Goal: Information Seeking & Learning: Learn about a topic

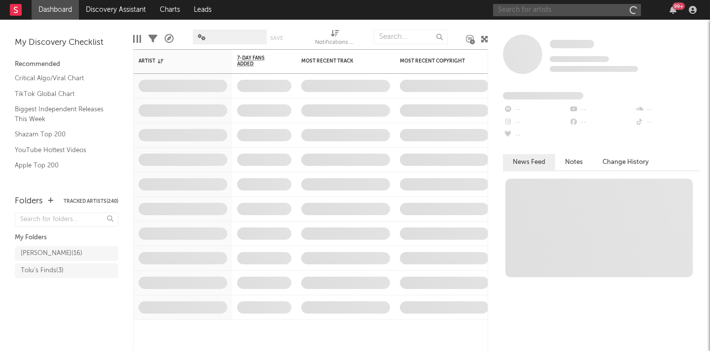
click at [565, 9] on input "text" at bounding box center [567, 10] width 148 height 12
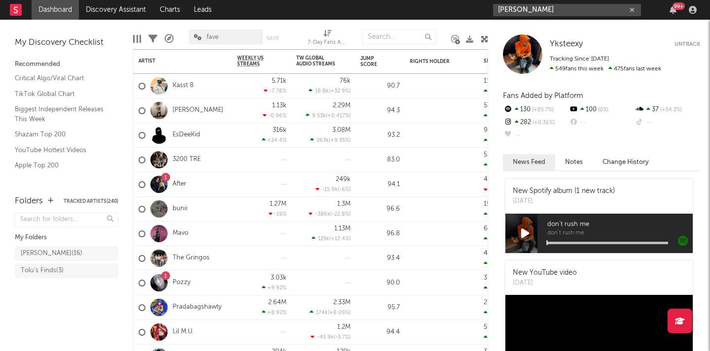
click at [576, 6] on input "[PERSON_NAME]" at bounding box center [567, 10] width 148 height 12
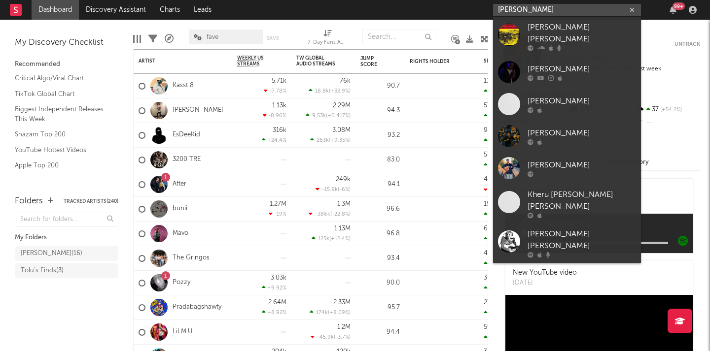
click at [562, 10] on input "[PERSON_NAME]" at bounding box center [567, 10] width 148 height 12
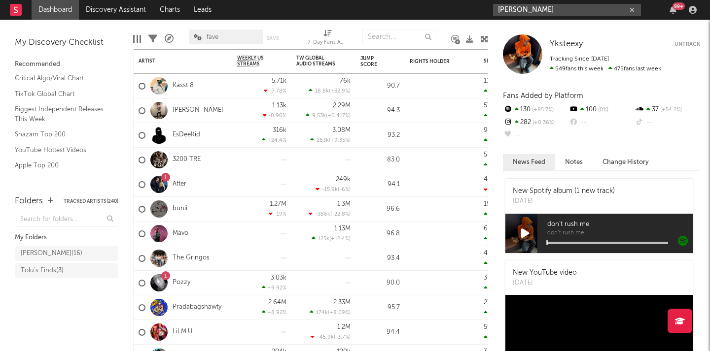
click at [543, 12] on input "[PERSON_NAME]" at bounding box center [567, 10] width 148 height 12
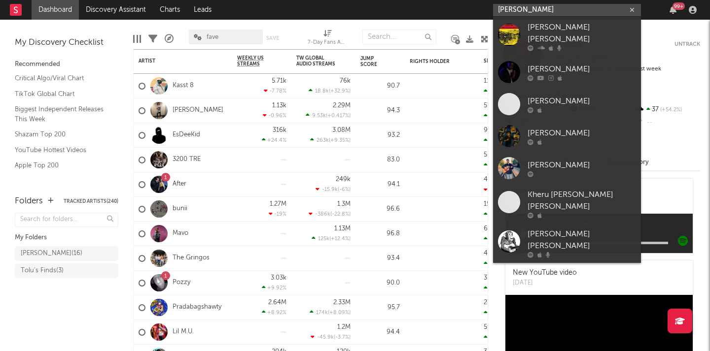
click at [534, 10] on input "[PERSON_NAME]" at bounding box center [567, 10] width 148 height 12
paste input "[URL][DOMAIN_NAME]"
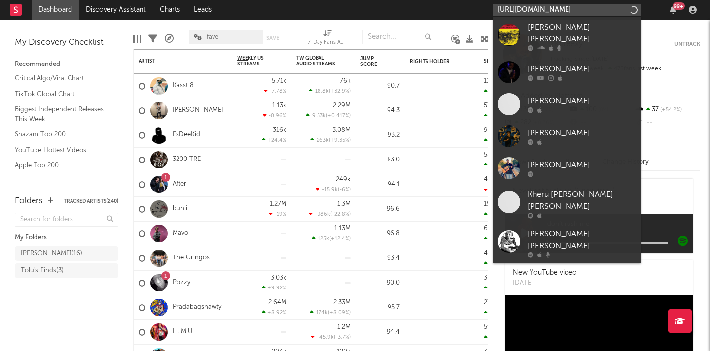
type input "[URL][DOMAIN_NAME]"
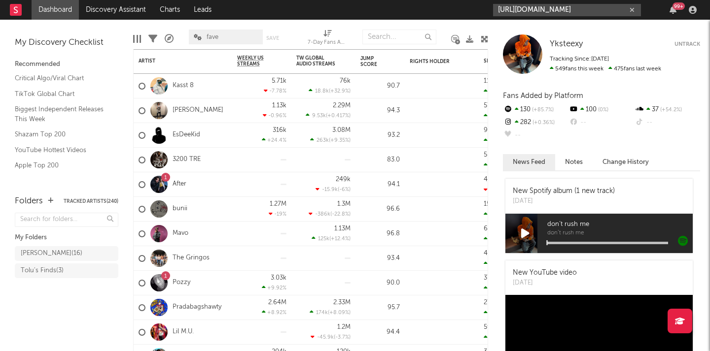
click at [592, 8] on input "[URL][DOMAIN_NAME]" at bounding box center [567, 10] width 148 height 12
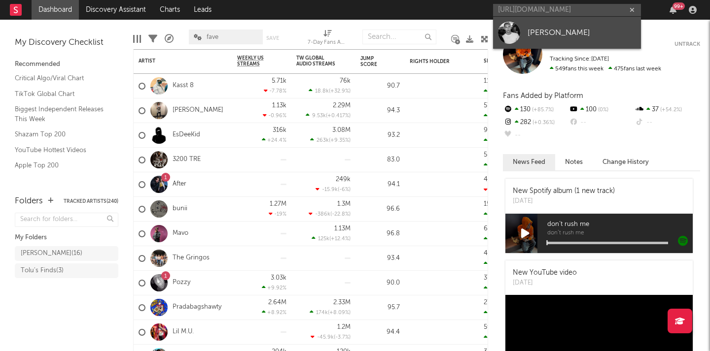
scroll to position [0, 0]
click at [585, 30] on div "[PERSON_NAME]" at bounding box center [581, 33] width 108 height 12
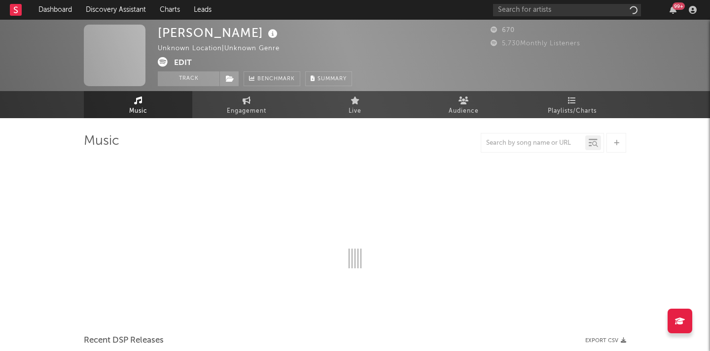
select select "1w"
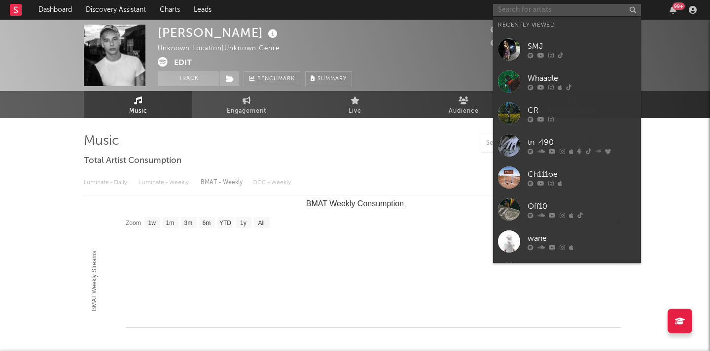
click at [546, 11] on input "text" at bounding box center [567, 10] width 148 height 12
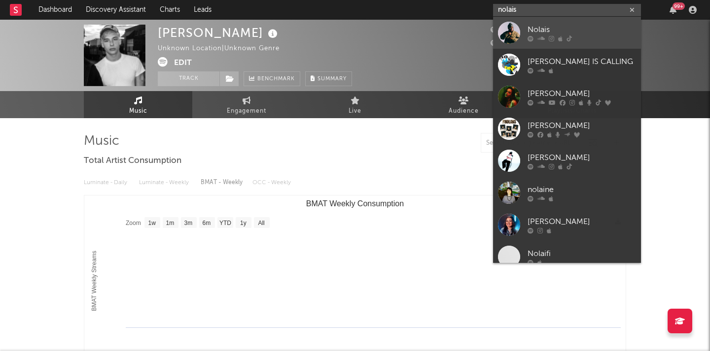
type input "nolais"
click at [593, 28] on div "Nolais" at bounding box center [581, 30] width 108 height 12
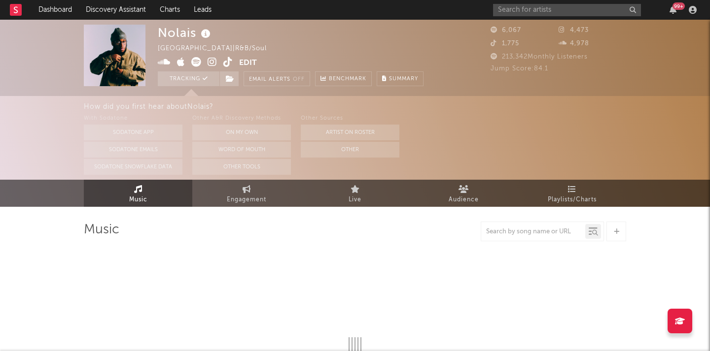
select select "6m"
